Goal: Information Seeking & Learning: Learn about a topic

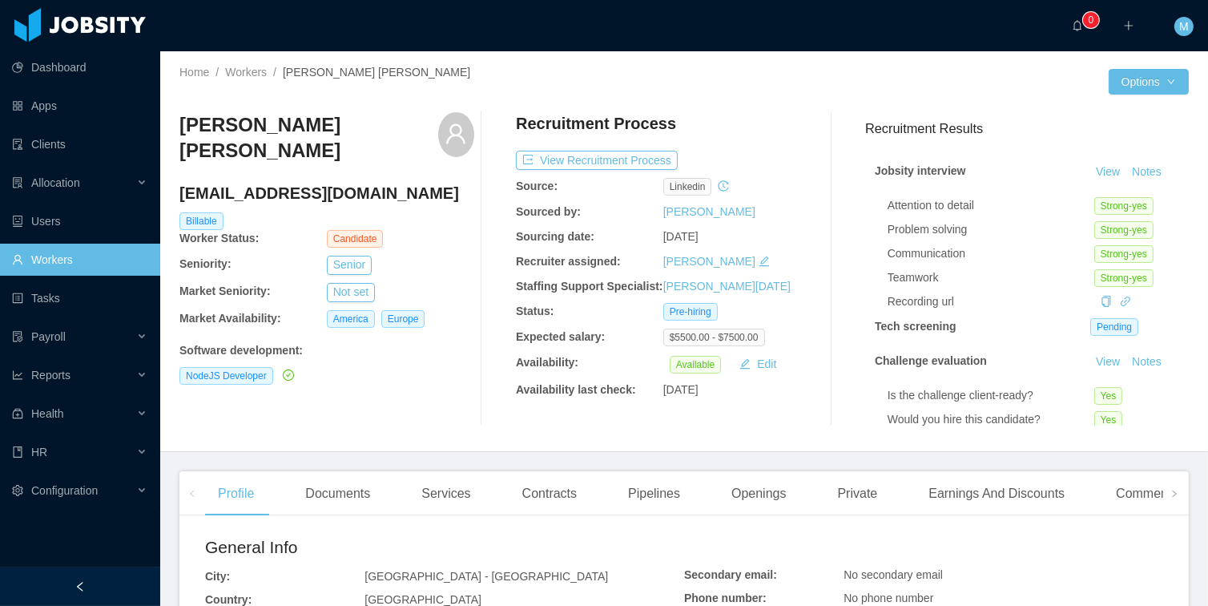
click at [858, 74] on div at bounding box center [896, 82] width 425 height 26
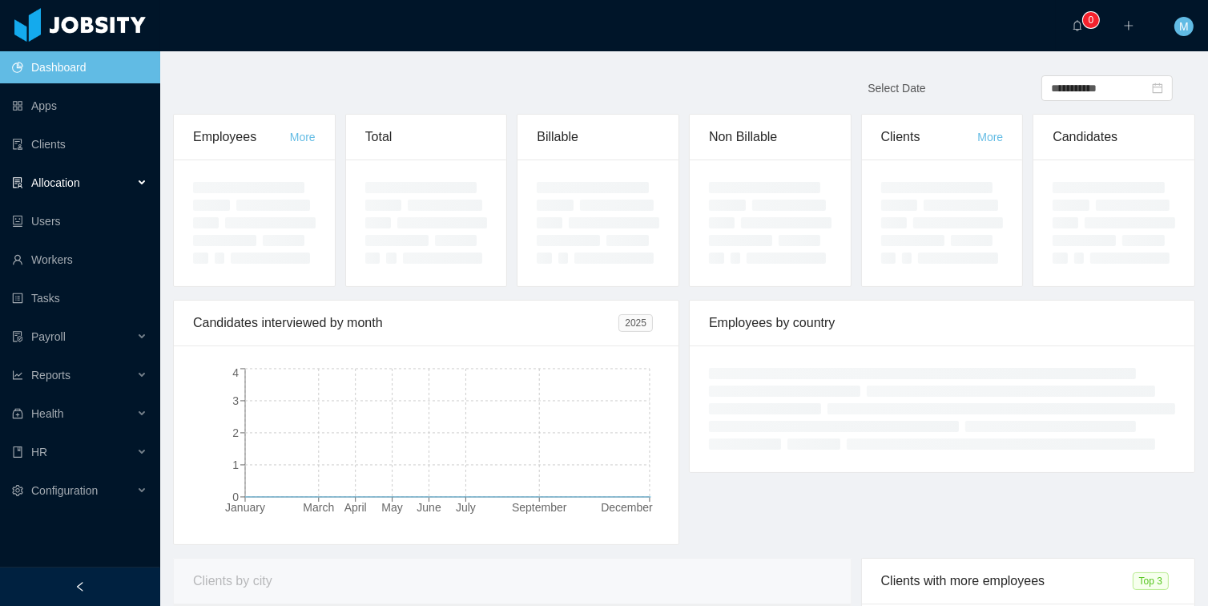
click at [63, 177] on span "Allocation" at bounding box center [55, 182] width 49 height 13
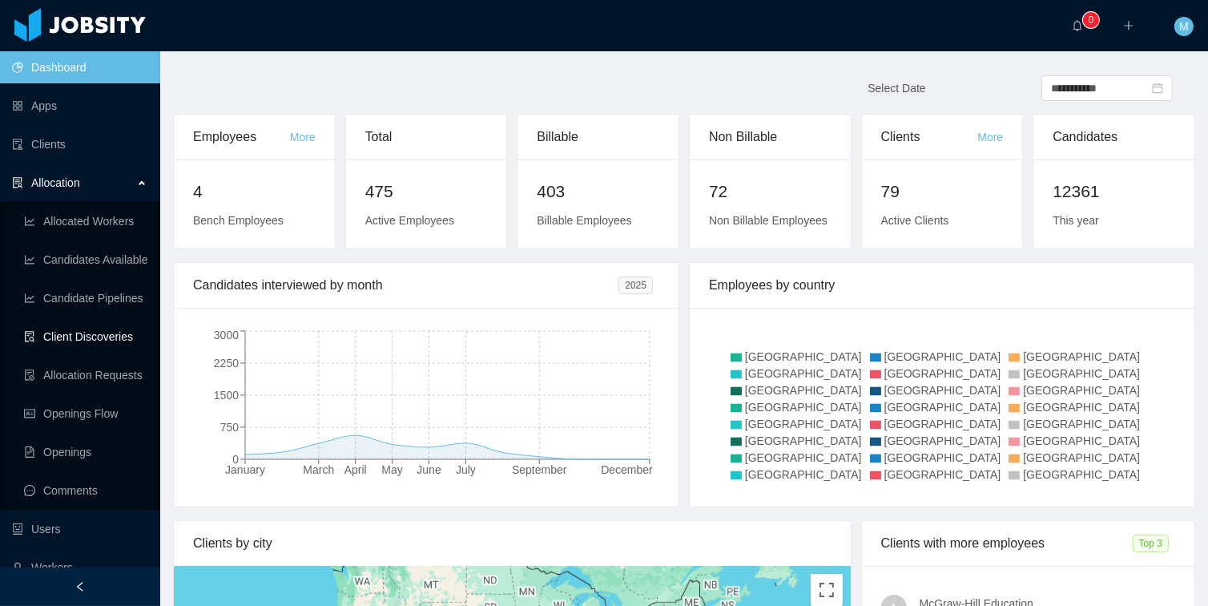
click at [88, 347] on link "Client Discoveries" at bounding box center [85, 336] width 123 height 32
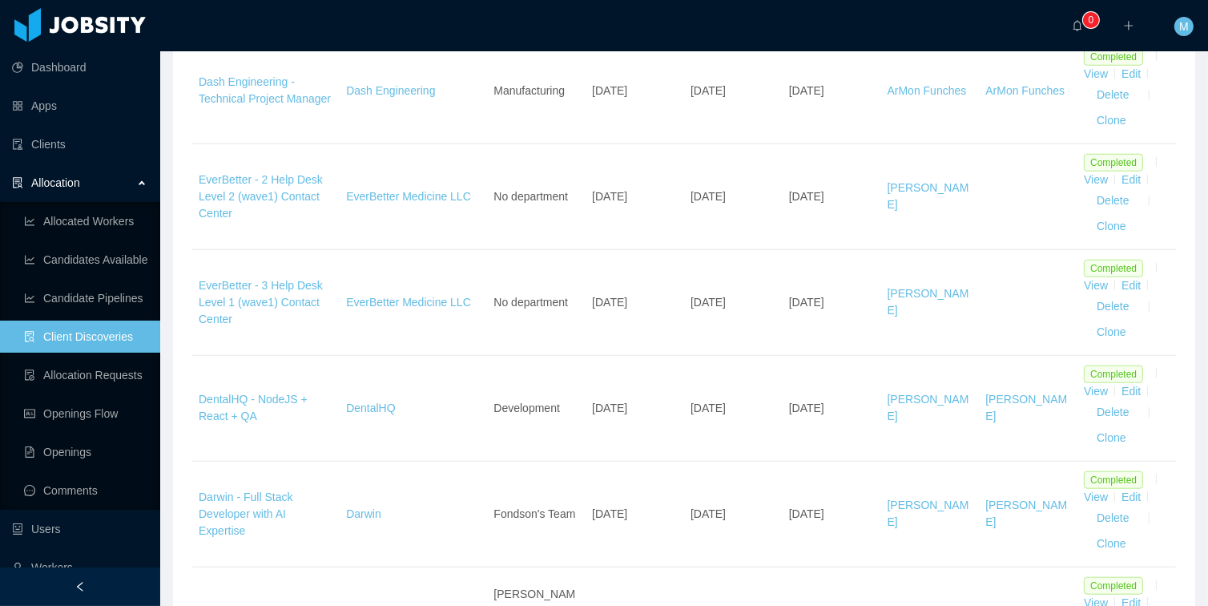
scroll to position [1702, 0]
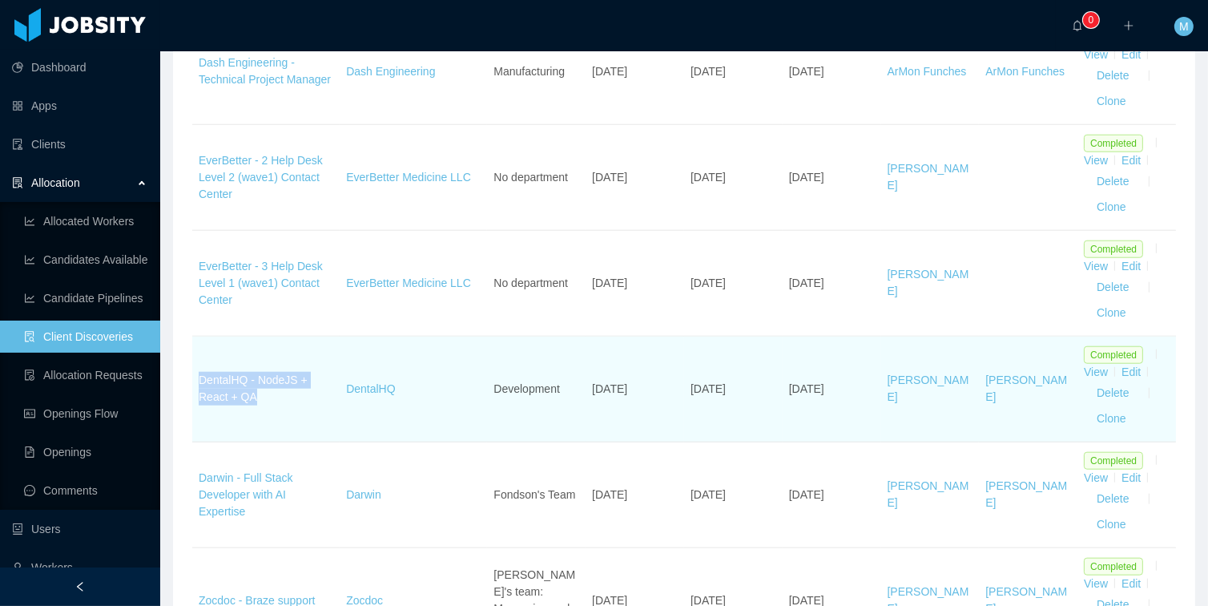
drag, startPoint x: 278, startPoint y: 395, endPoint x: 199, endPoint y: 374, distance: 81.2
click at [199, 374] on td "DentalHQ - NodeJS + React + QA" at bounding box center [265, 389] width 147 height 106
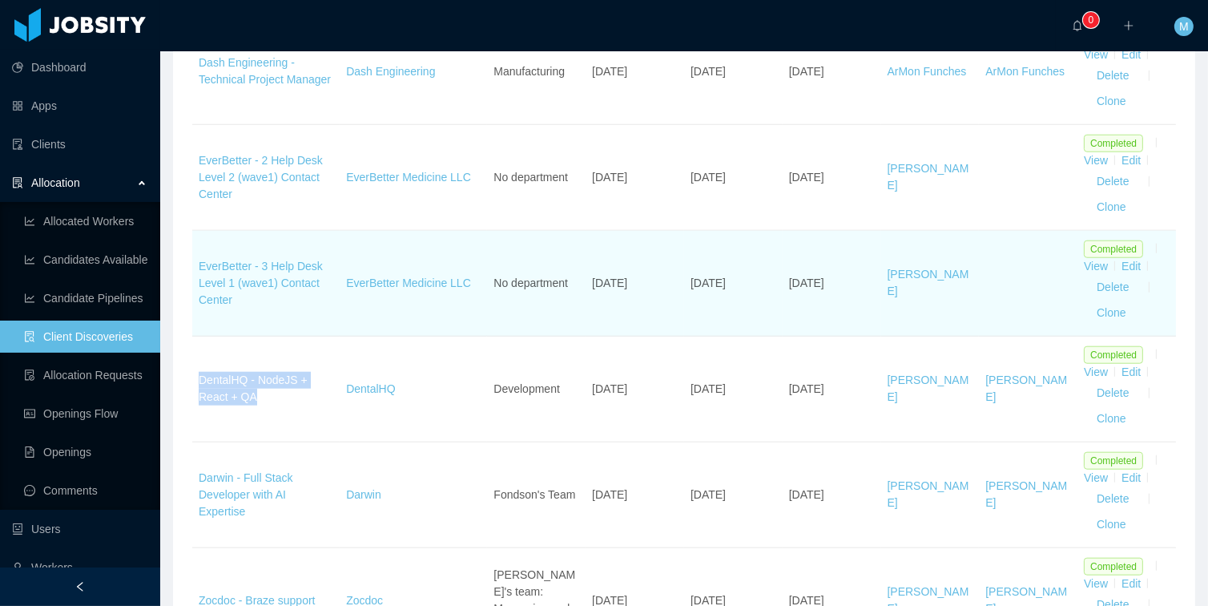
copy link "DentalHQ - NodeJS + React + QA"
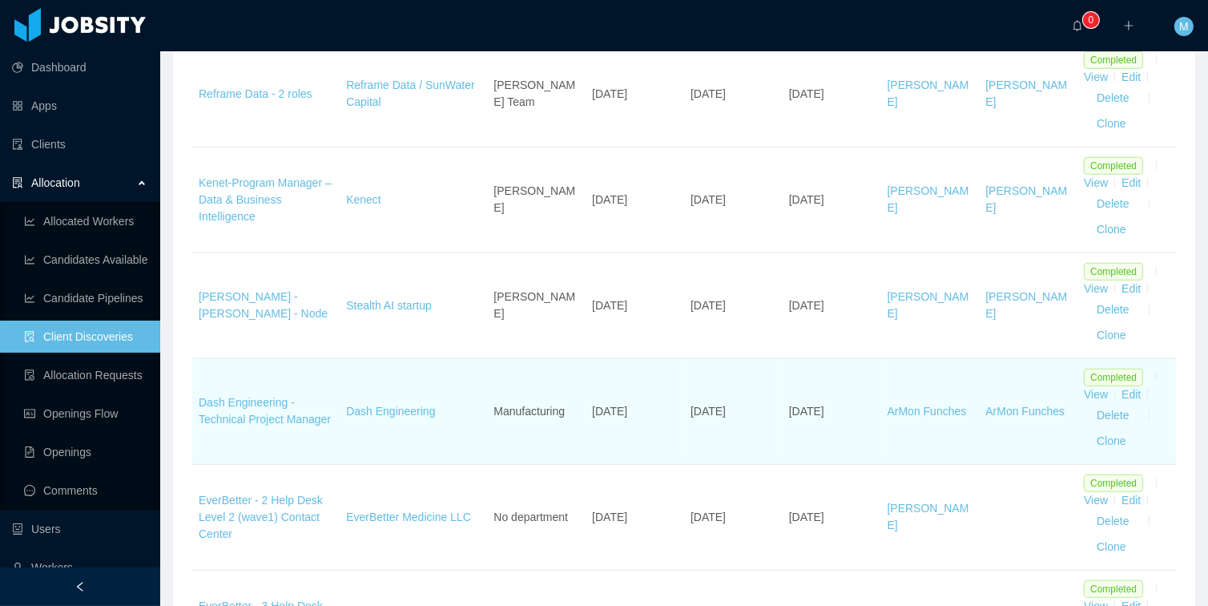
scroll to position [1343, 0]
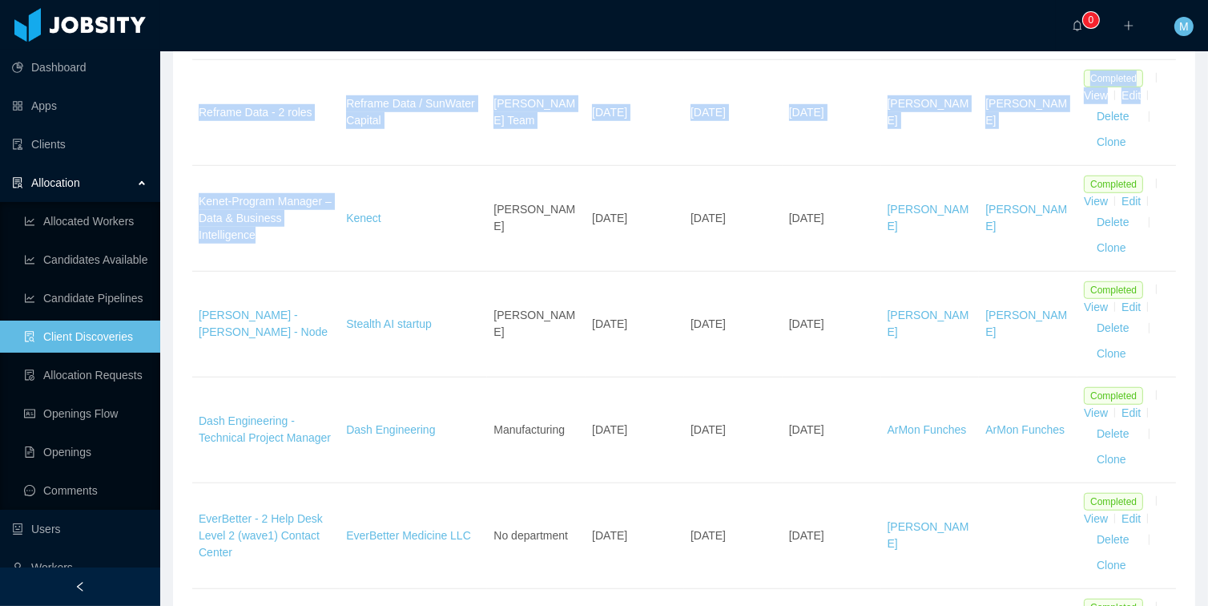
drag, startPoint x: 273, startPoint y: 248, endPoint x: 185, endPoint y: 194, distance: 103.2
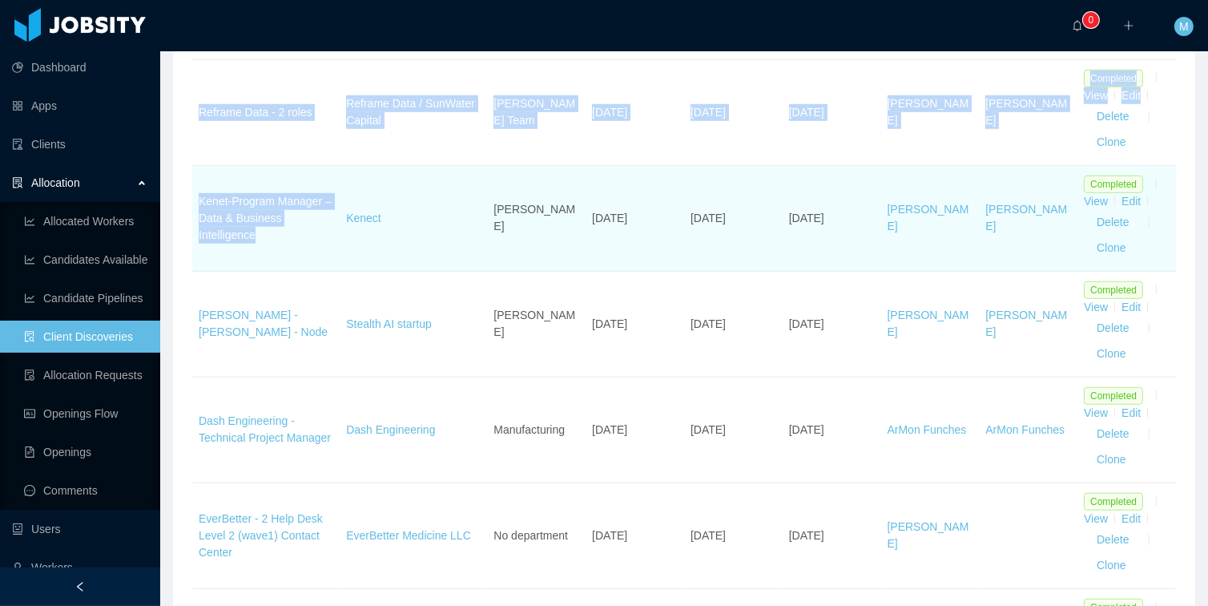
click at [207, 179] on td "Kenet-Program Manager – Data & Business Intelligence" at bounding box center [265, 219] width 147 height 106
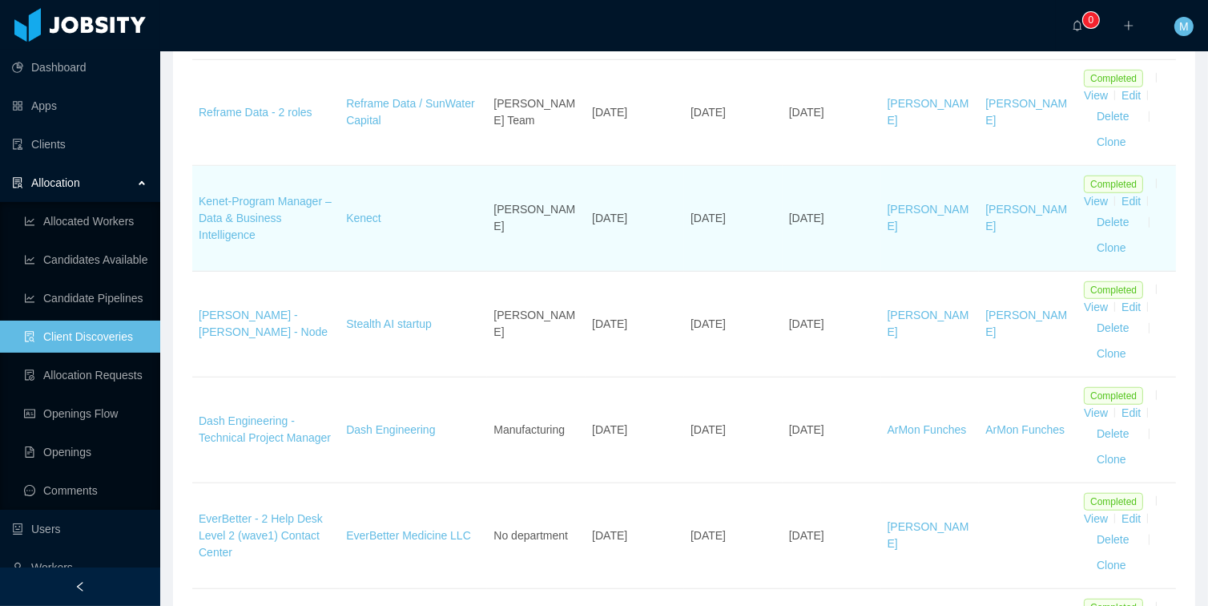
click at [255, 174] on td "Kenet-Program Manager – Data & Business Intelligence" at bounding box center [265, 219] width 147 height 106
drag, startPoint x: 272, startPoint y: 235, endPoint x: 192, endPoint y: 203, distance: 86.3
click at [192, 203] on td "Kenet-Program Manager – Data & Business Intelligence" at bounding box center [265, 219] width 147 height 106
copy link "Kenet-Program Manager – Data & Business Intelligence"
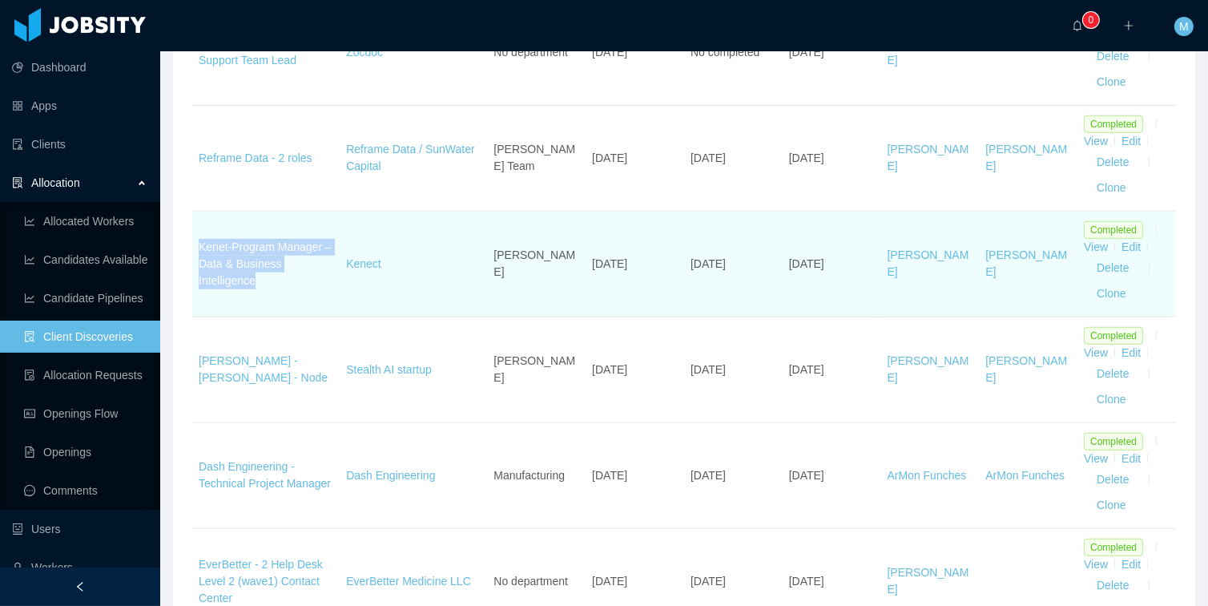
scroll to position [1255, 0]
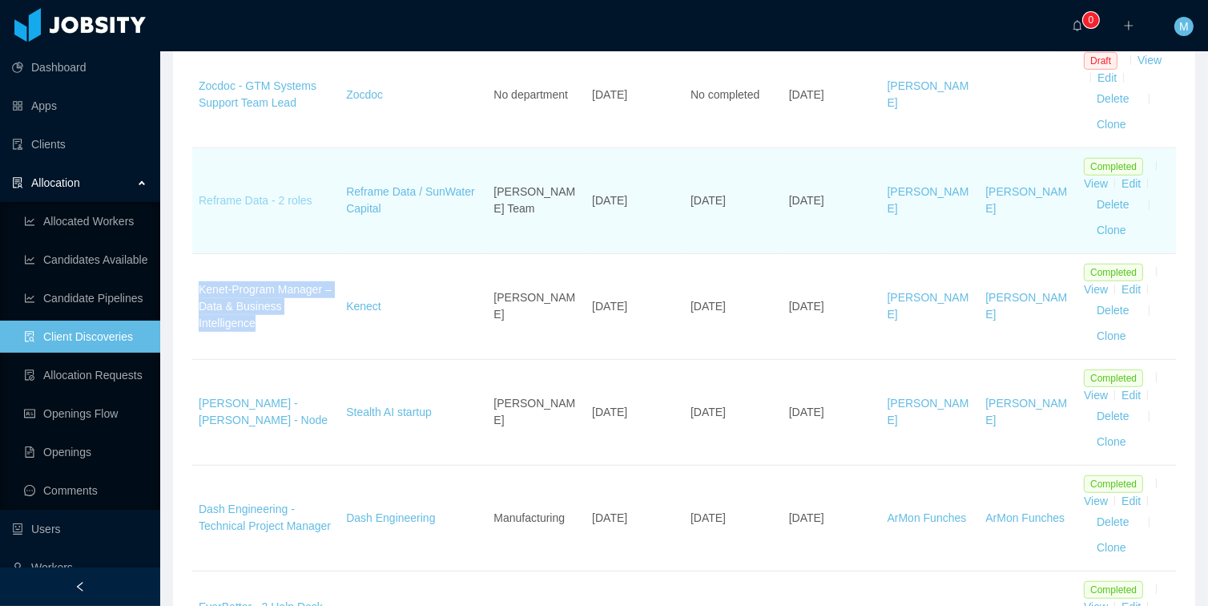
click at [254, 194] on link "Reframe Data - 2 roles" at bounding box center [256, 200] width 114 height 13
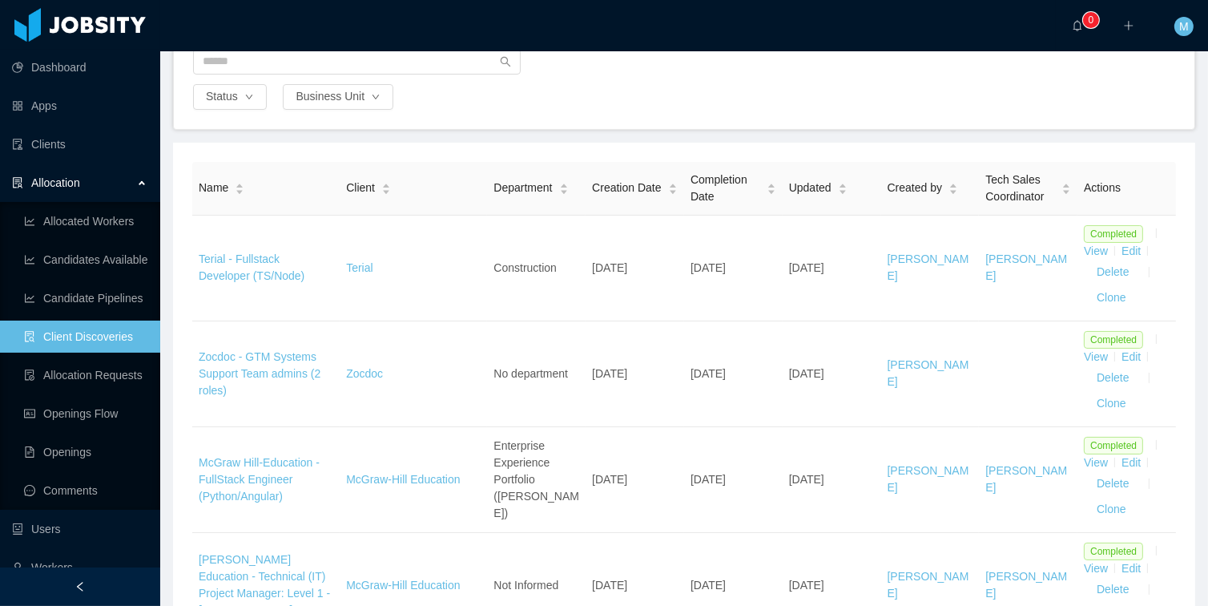
scroll to position [0, 0]
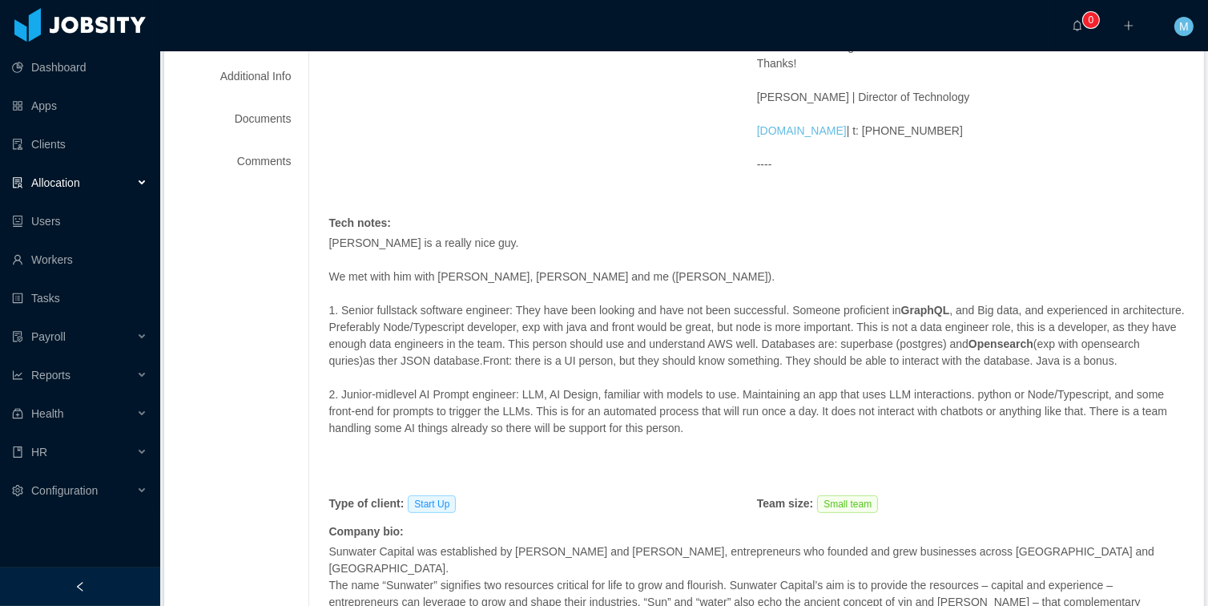
scroll to position [91, 0]
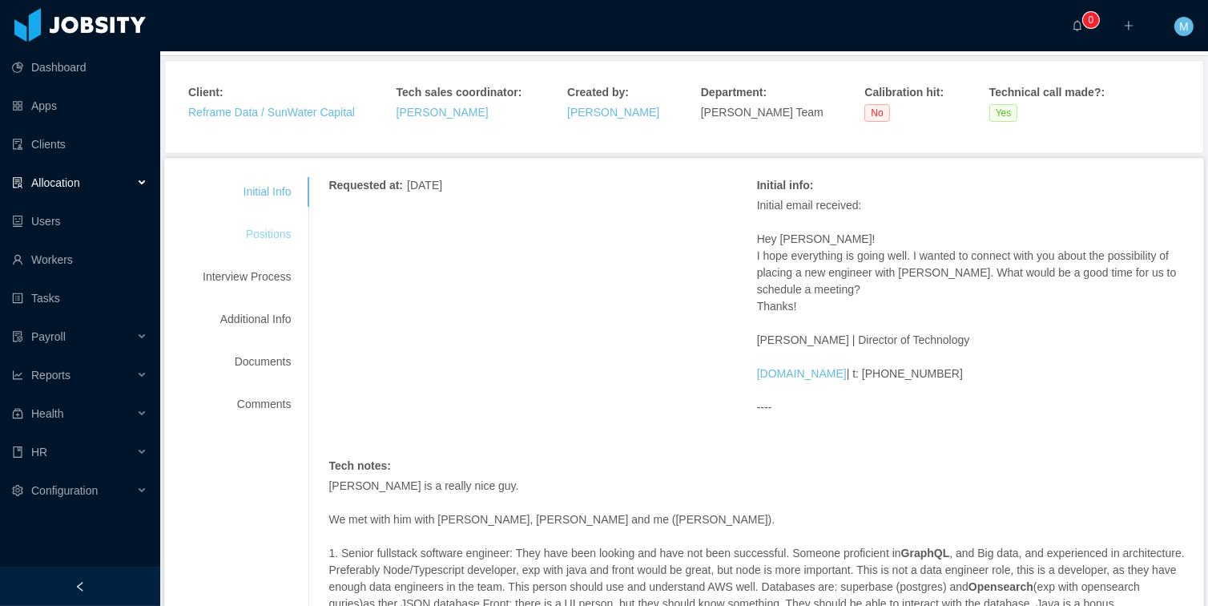
click at [290, 236] on div "Positions" at bounding box center [246, 235] width 127 height 30
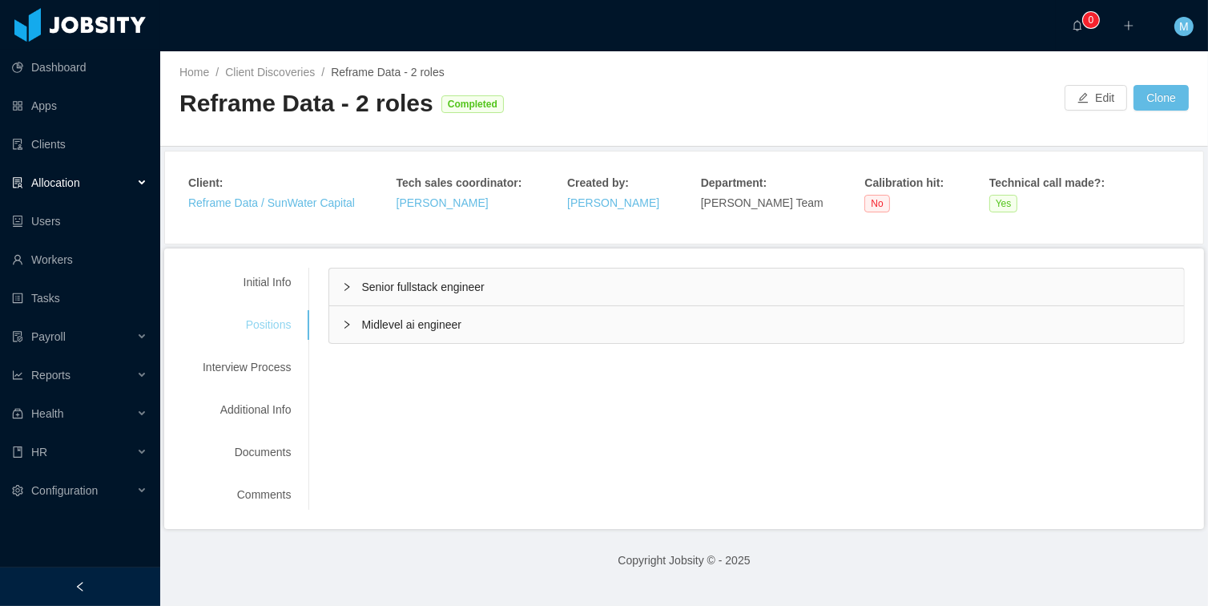
scroll to position [0, 0]
click at [415, 285] on span "Senior fullstack engineer" at bounding box center [422, 286] width 123 height 13
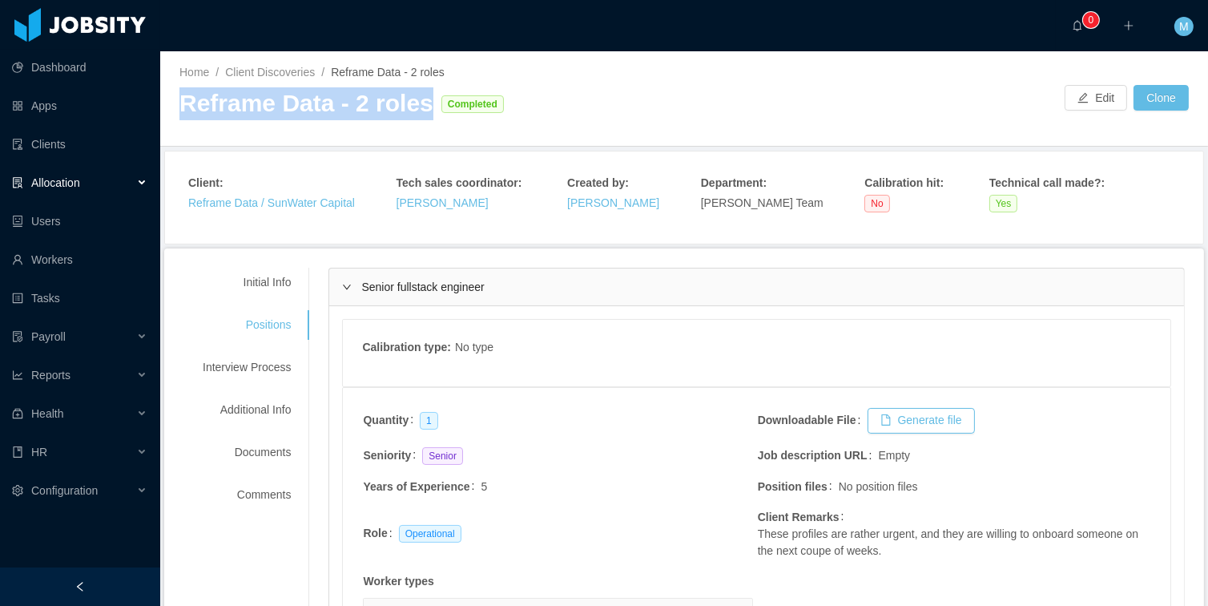
drag, startPoint x: 181, startPoint y: 105, endPoint x: 426, endPoint y: 107, distance: 245.1
click at [426, 107] on div "Reframe Data - 2 roles Completed" at bounding box center [431, 103] width 505 height 33
copy div "Reframe Data - 2 roles"
